Goal: Information Seeking & Learning: Understand process/instructions

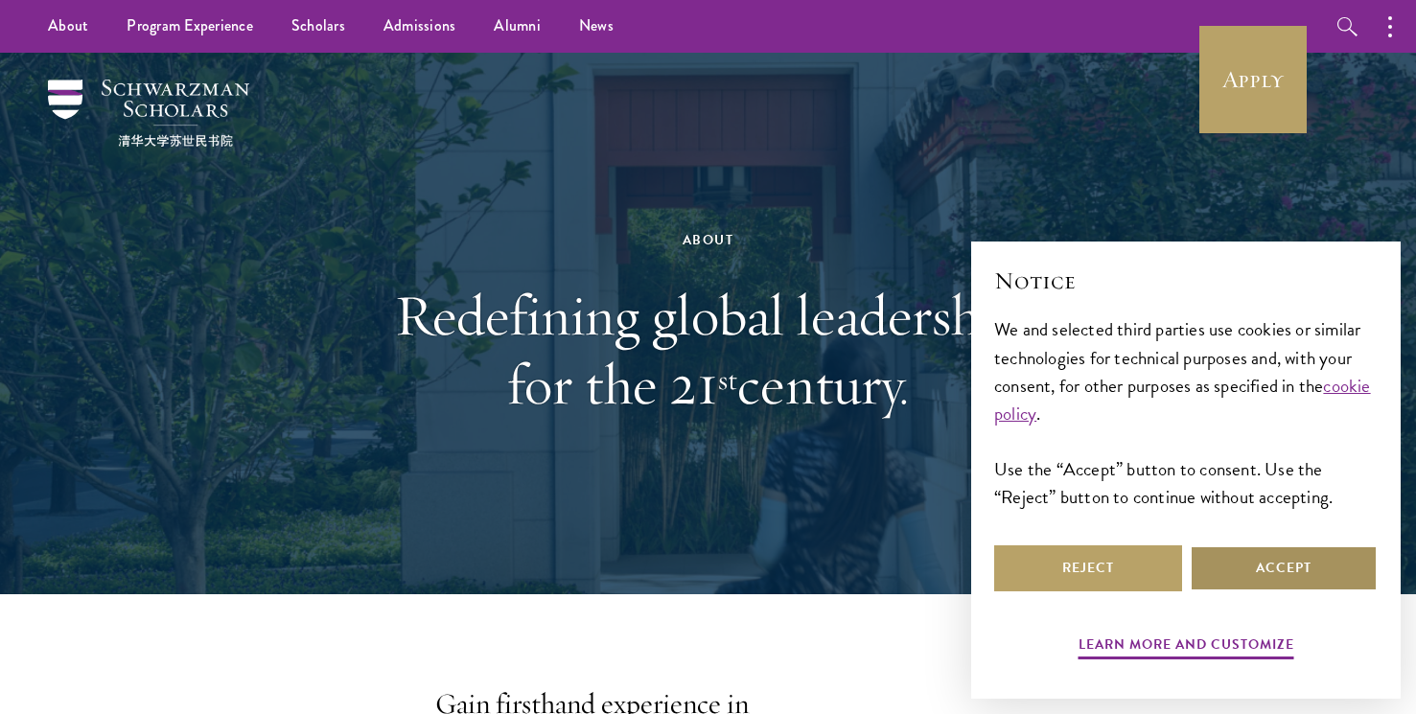
click at [1261, 576] on button "Accept" at bounding box center [1284, 569] width 188 height 46
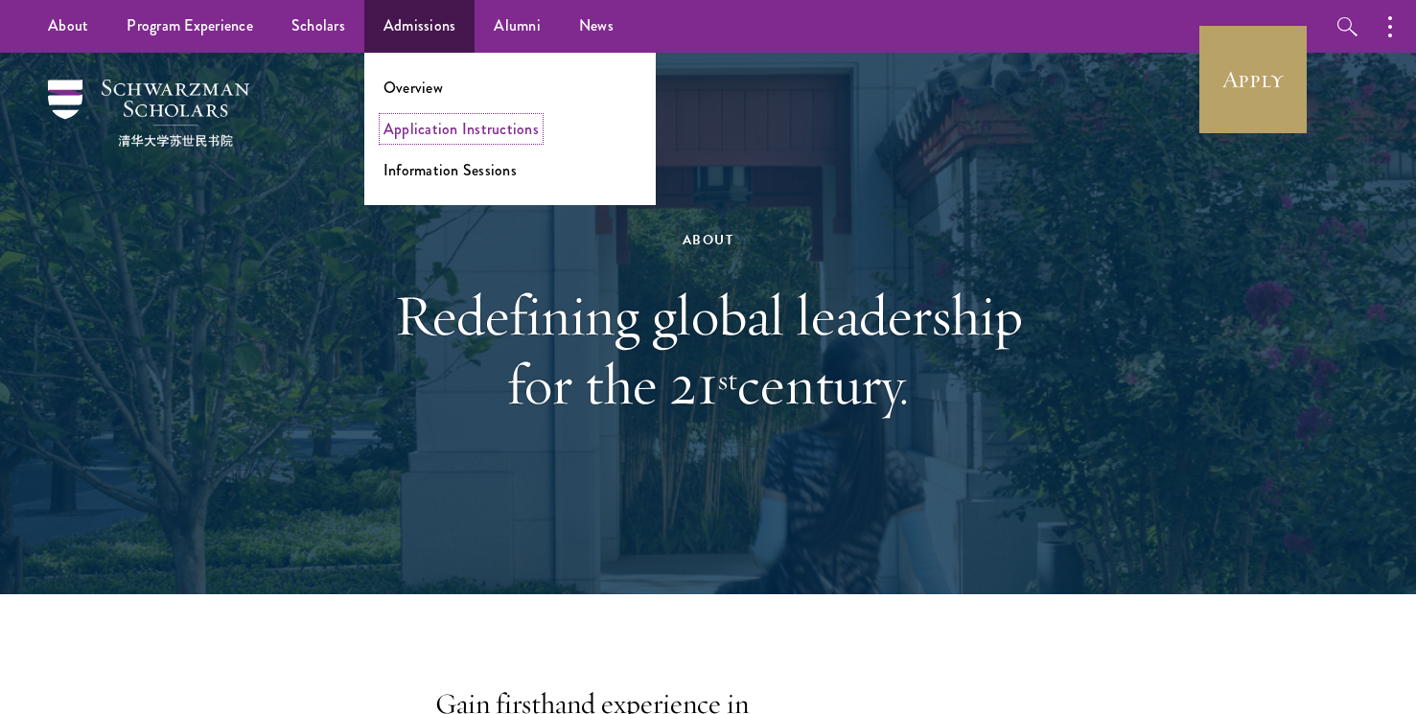
click at [419, 134] on link "Application Instructions" at bounding box center [461, 129] width 155 height 22
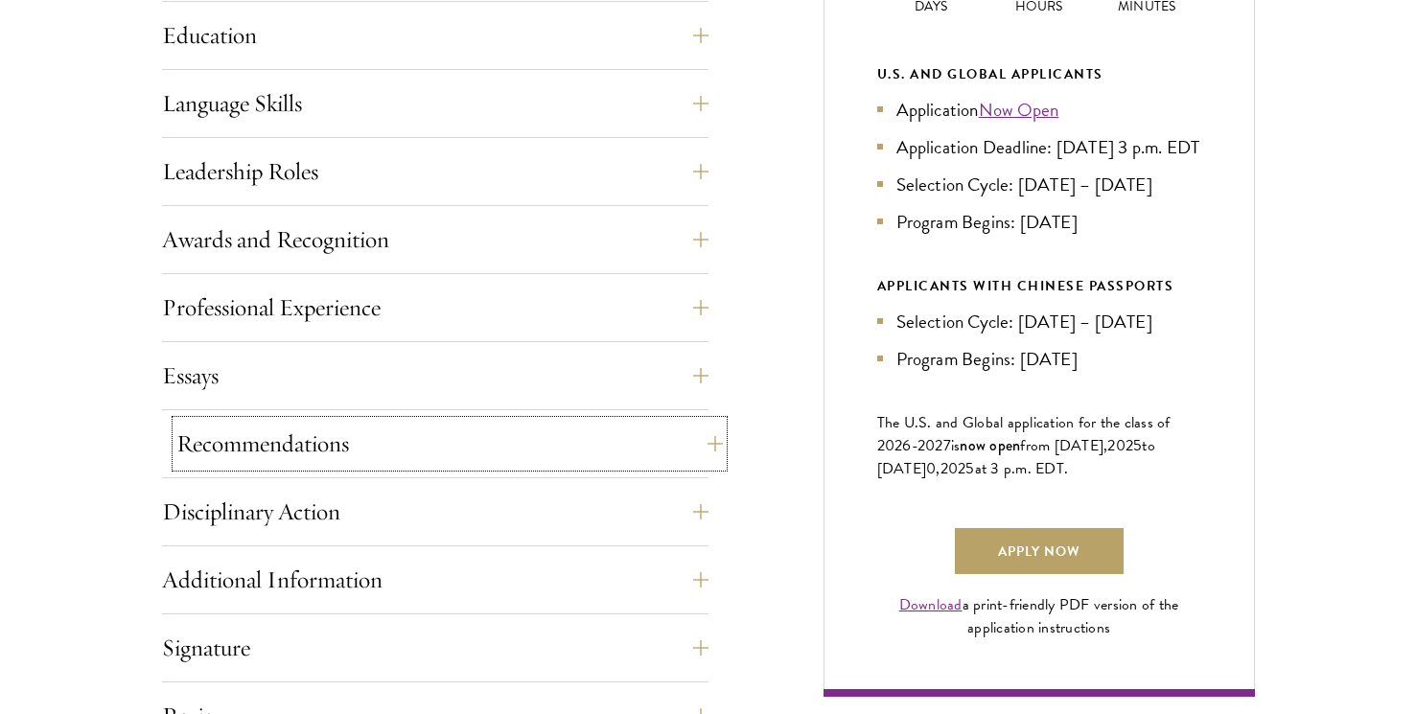
click at [408, 453] on button "Recommendations" at bounding box center [449, 444] width 547 height 46
